Goal: Understand process/instructions: Learn about a topic

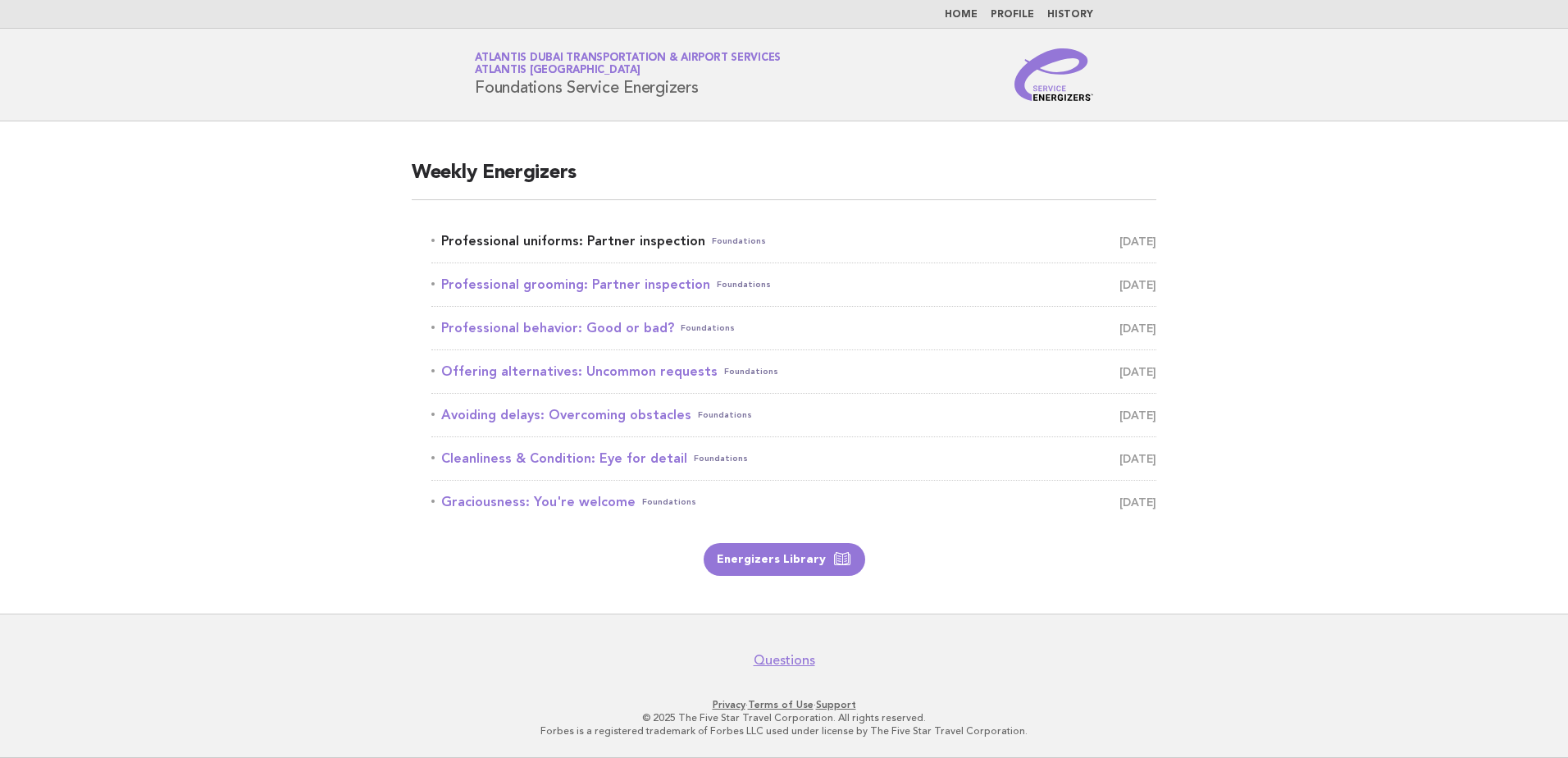
click at [549, 235] on link "Professional uniforms: Partner inspection Foundations October 1" at bounding box center [794, 241] width 725 height 23
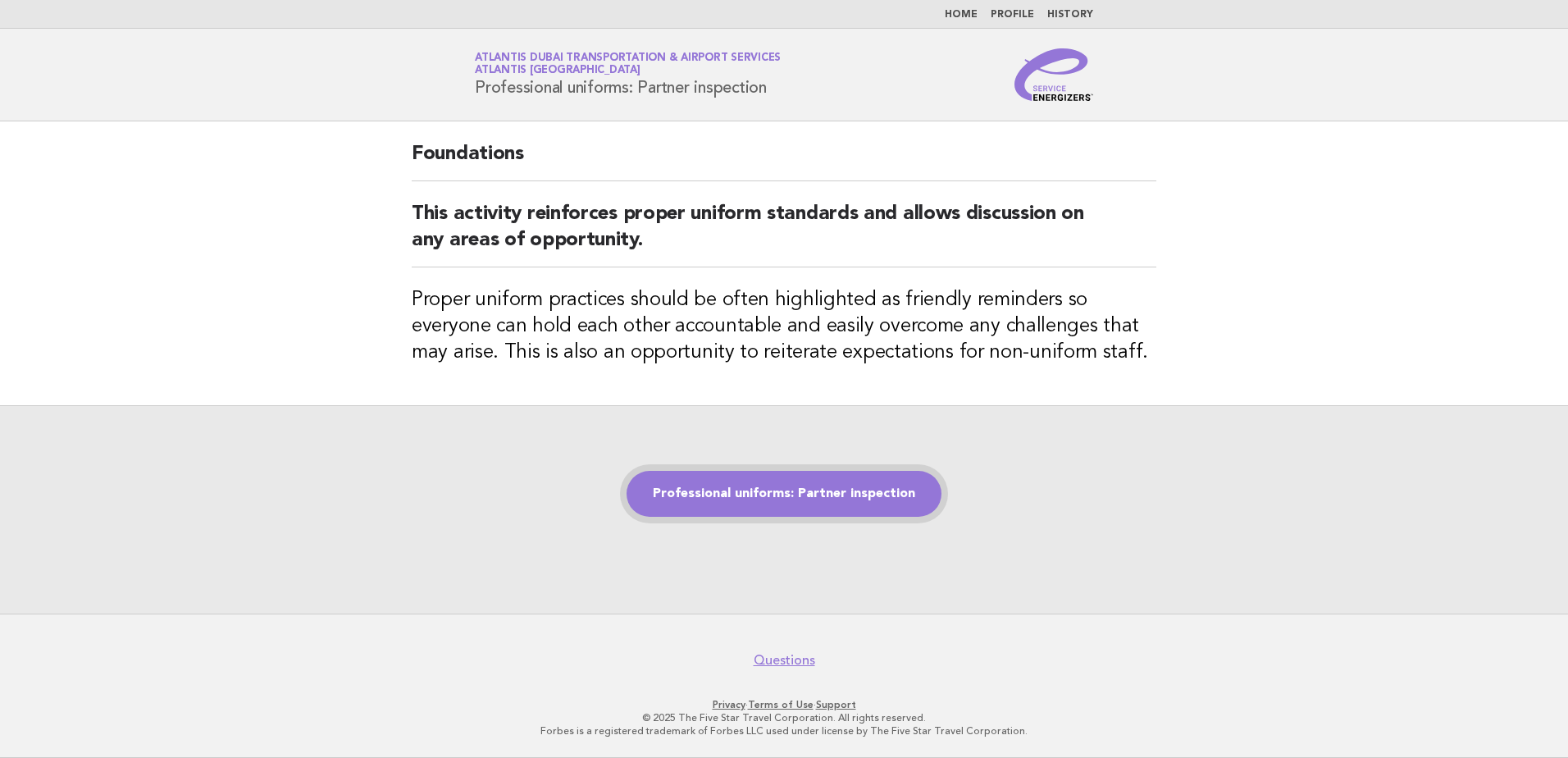
click at [738, 503] on link "Professional uniforms: Partner inspection" at bounding box center [784, 493] width 315 height 46
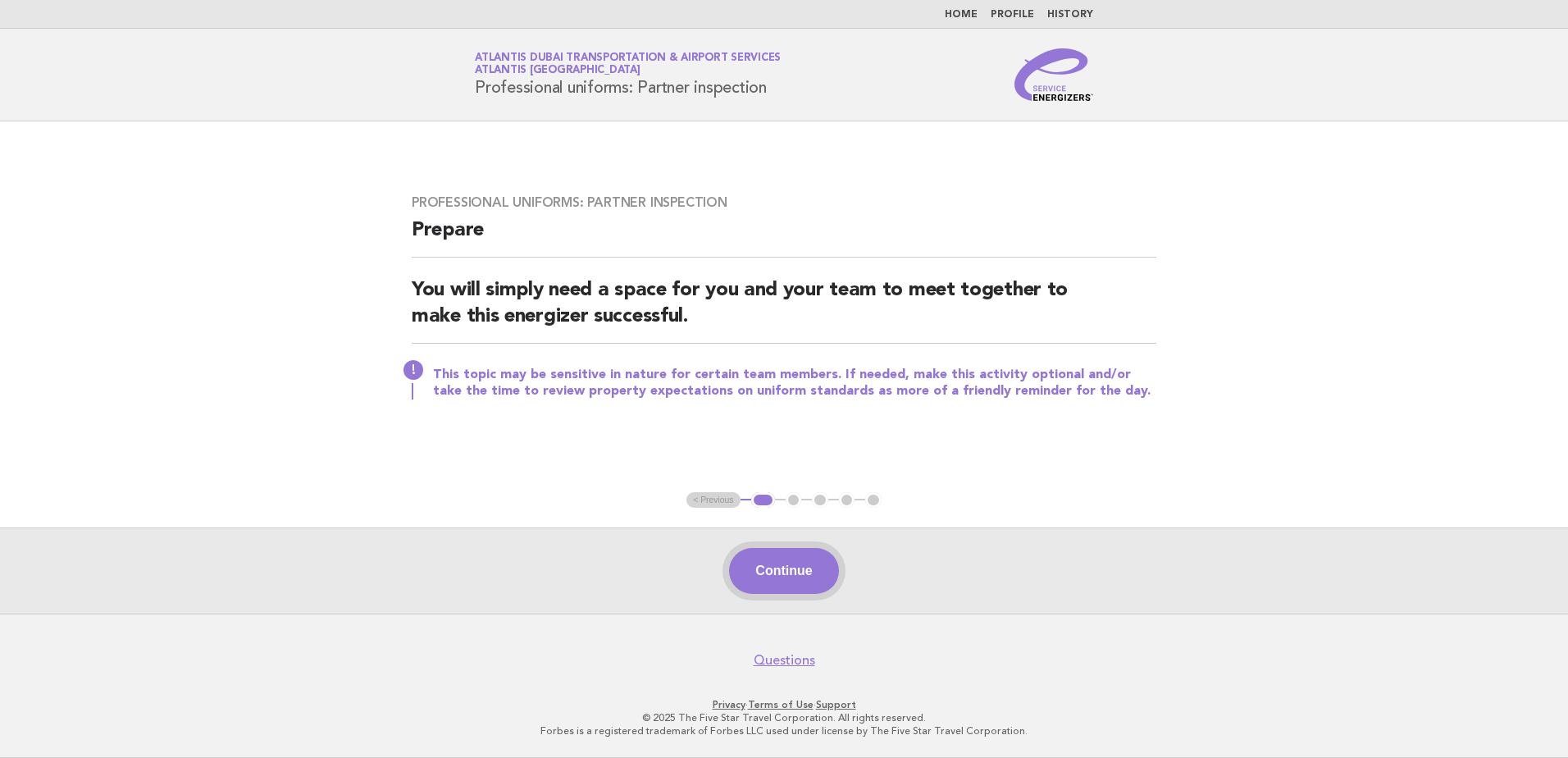
click at [785, 568] on button "Continue" at bounding box center [784, 570] width 109 height 46
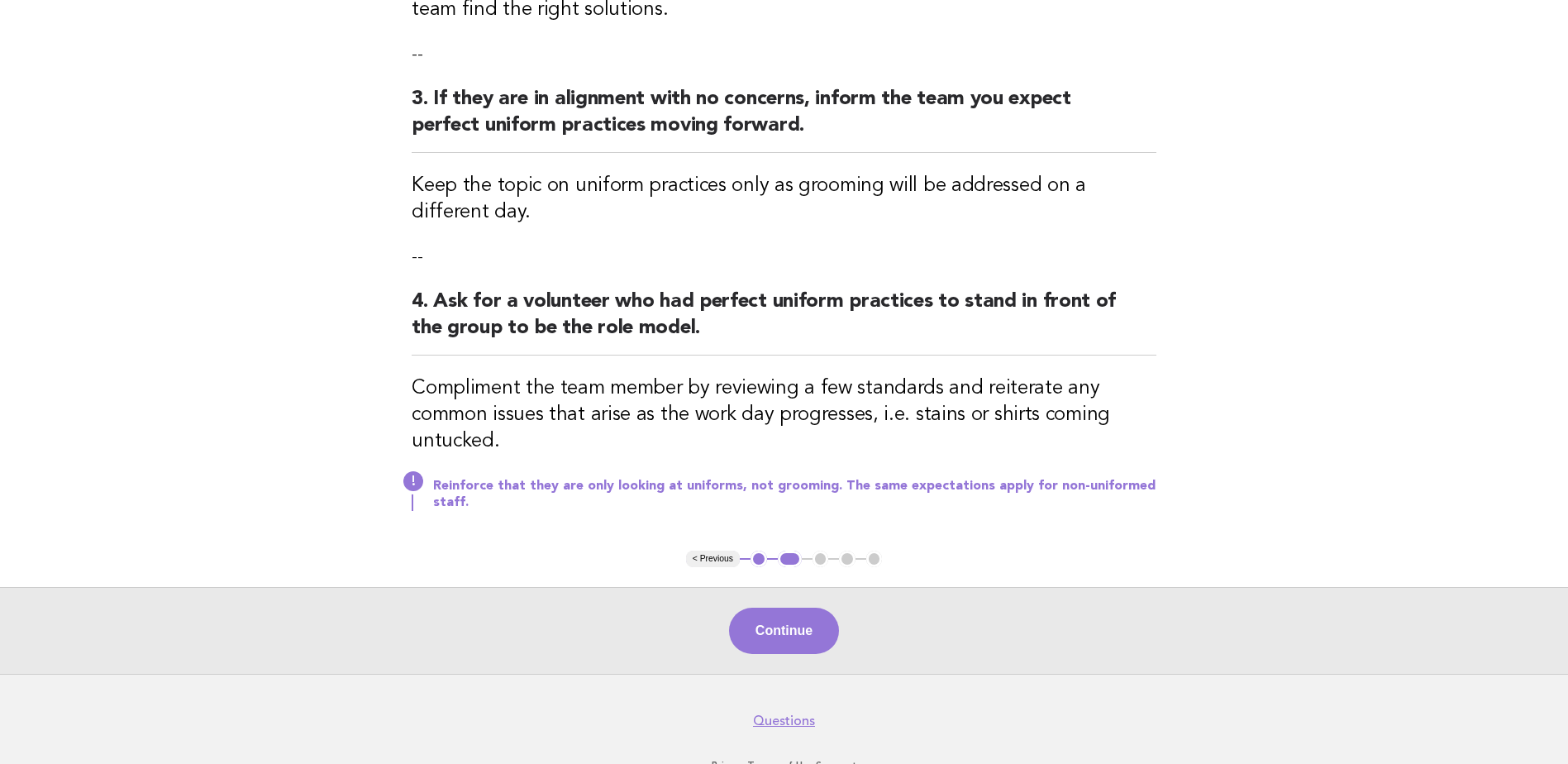
scroll to position [626, 0]
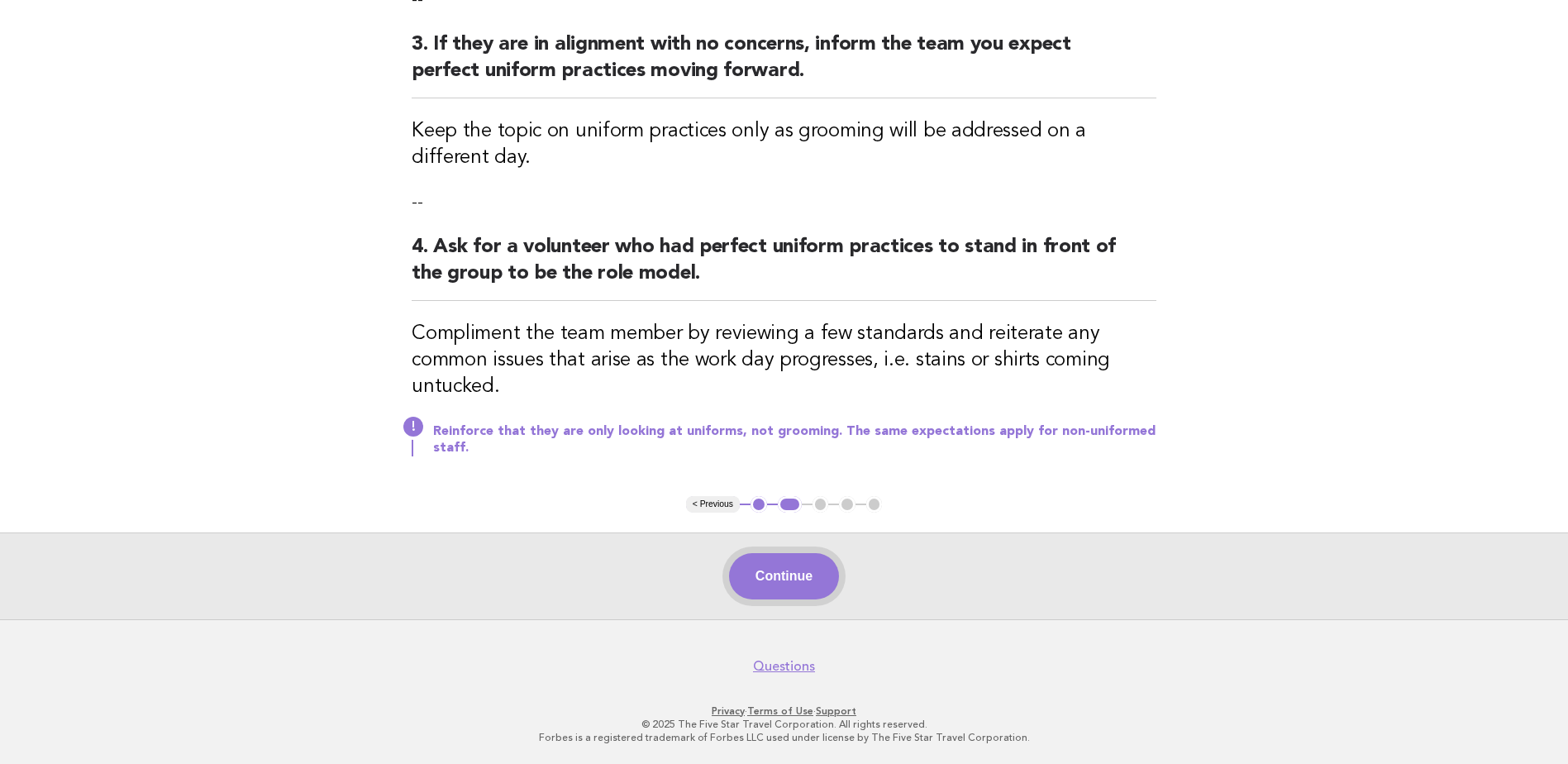
click at [777, 580] on button "Continue" at bounding box center [784, 575] width 110 height 46
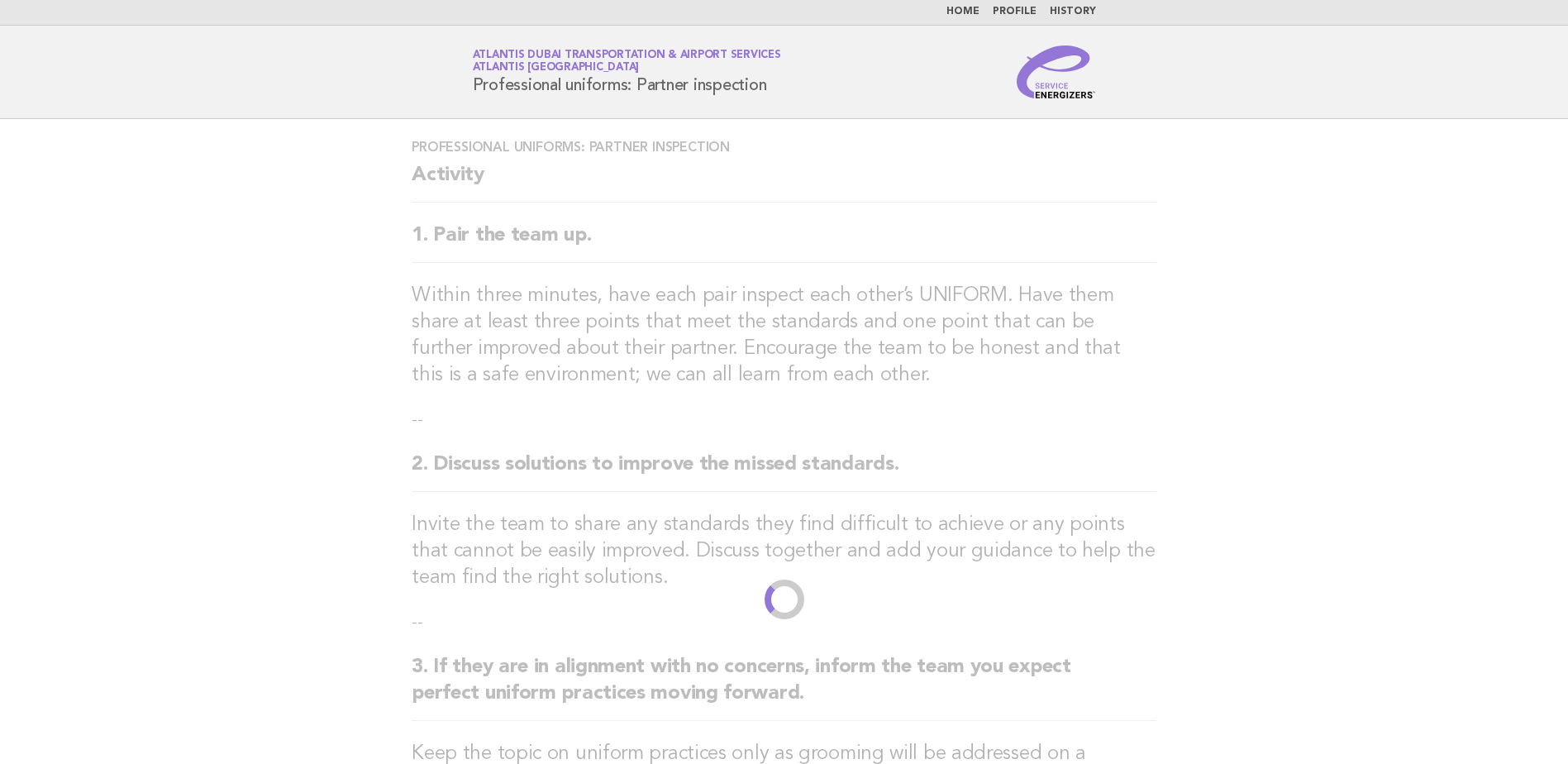
scroll to position [0, 0]
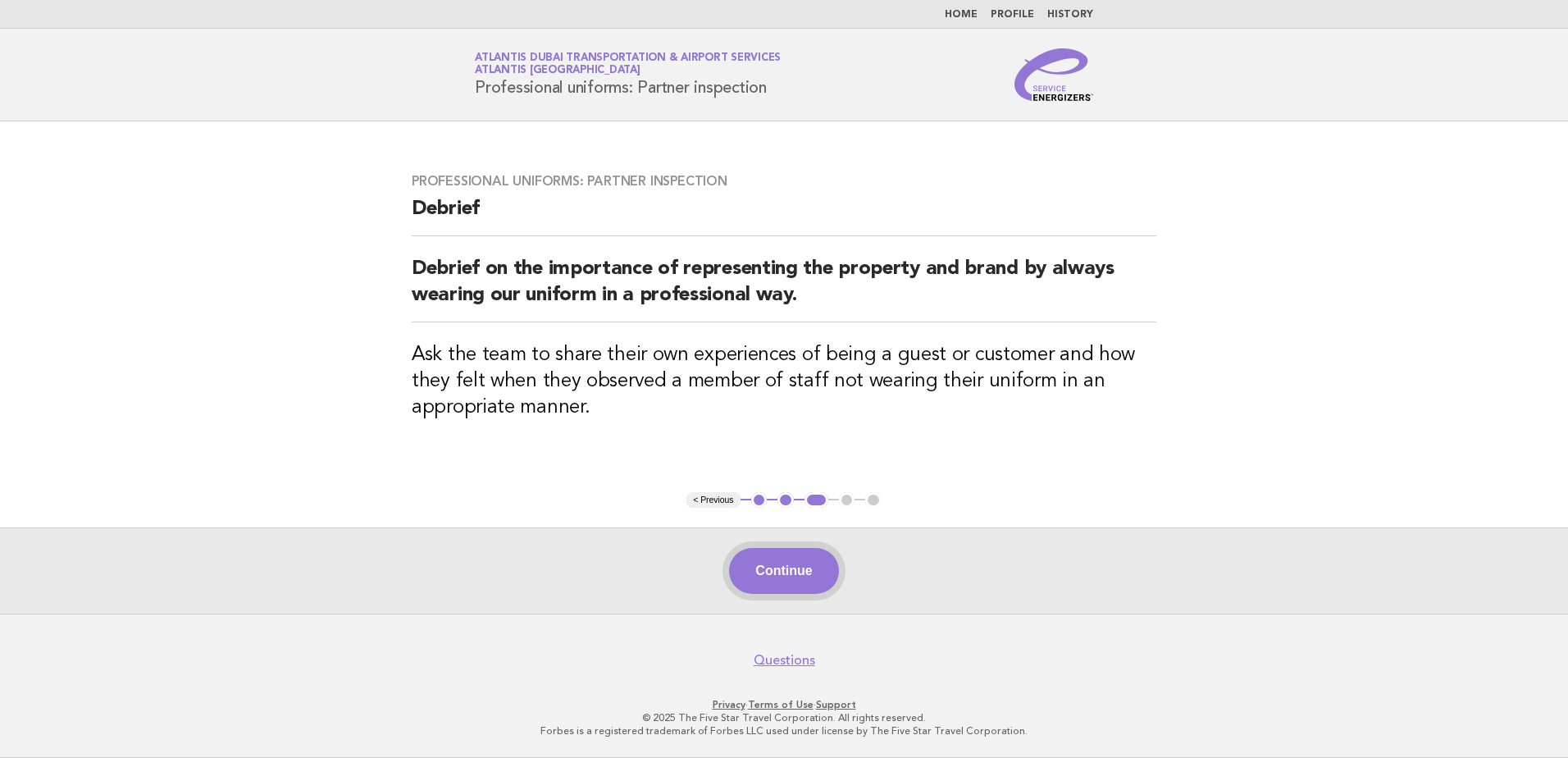
click at [778, 574] on button "Continue" at bounding box center [784, 570] width 109 height 46
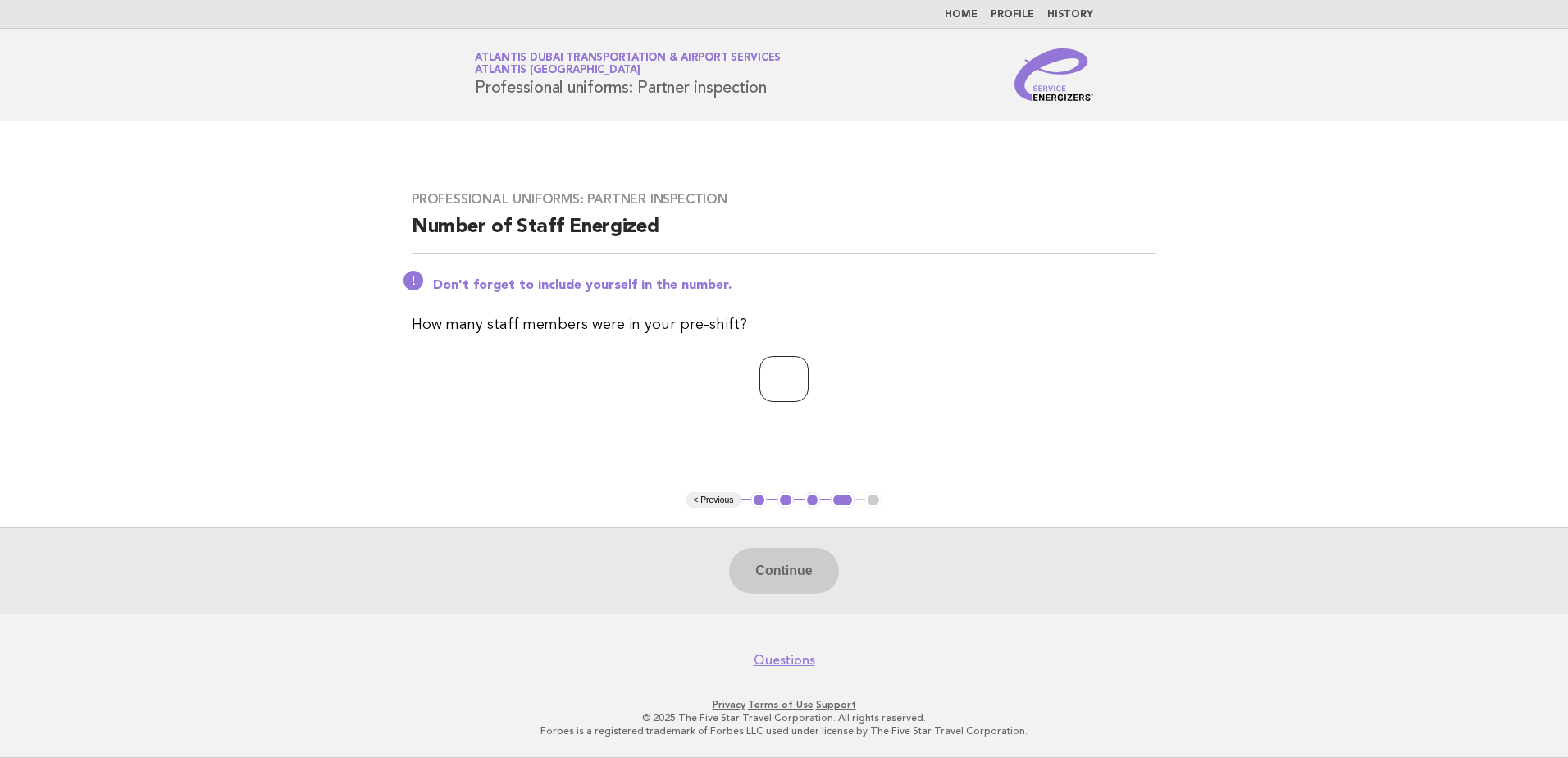
click at [775, 392] on input "number" at bounding box center [784, 378] width 50 height 46
type input "**"
click at [791, 568] on button "Continue" at bounding box center [784, 570] width 109 height 46
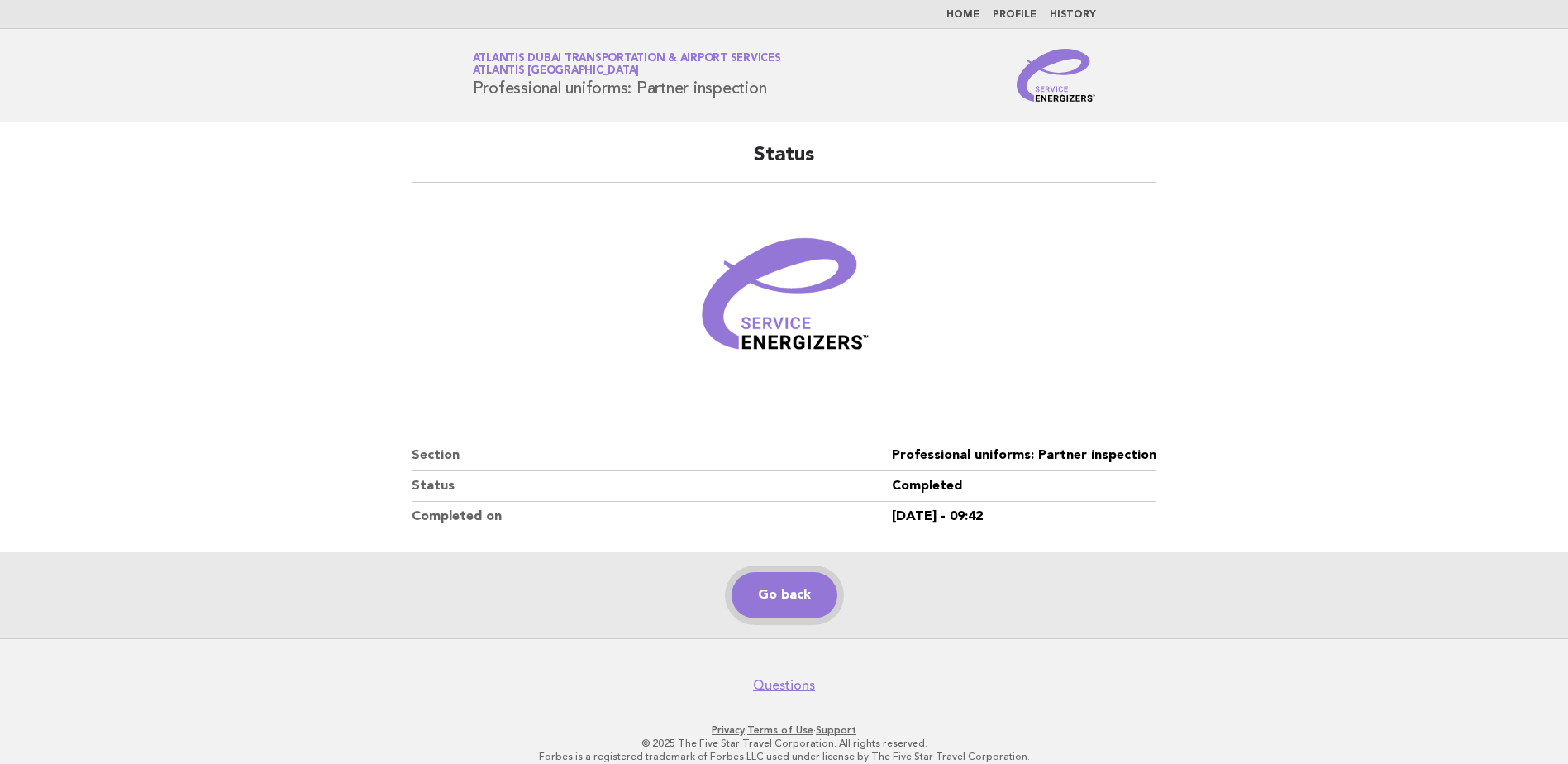
click at [802, 598] on link "Go back" at bounding box center [784, 595] width 106 height 46
